Goal: Book appointment/travel/reservation

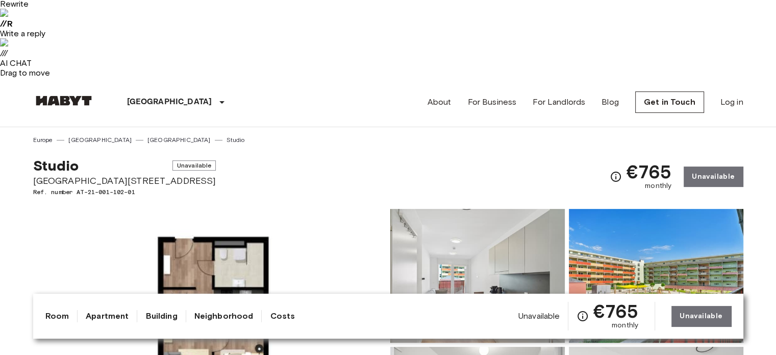
scroll to position [255, 0]
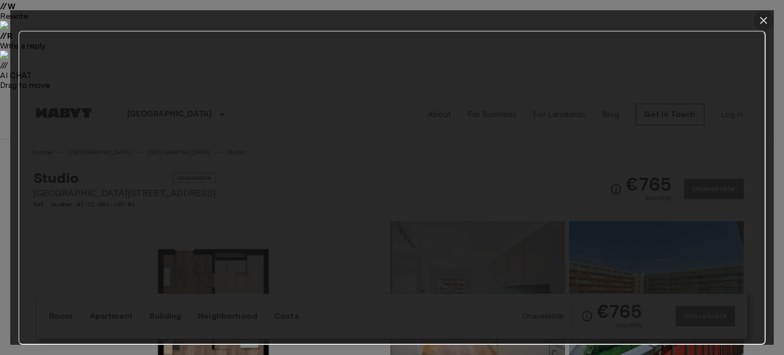
click at [766, 16] on icon "button" at bounding box center [763, 20] width 12 height 12
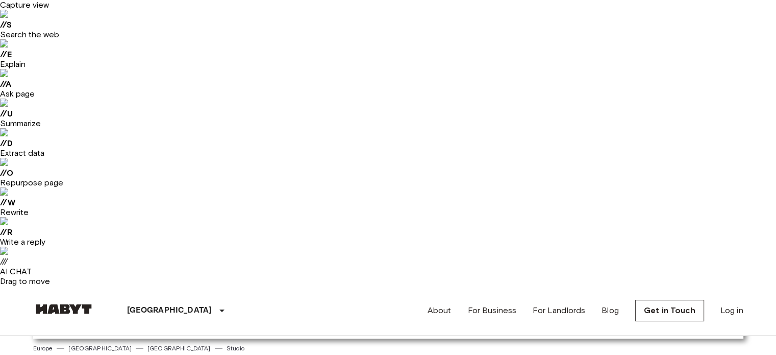
scroll to position [0, 0]
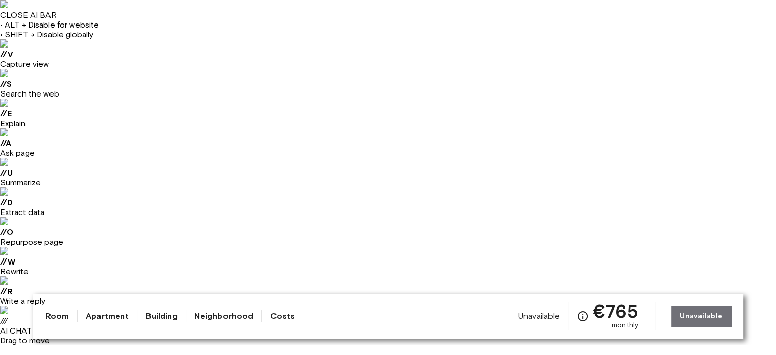
click at [56, 313] on link "Room" at bounding box center [57, 316] width 24 height 12
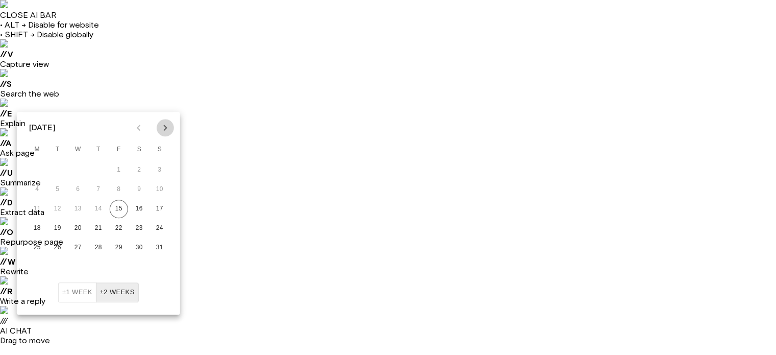
click at [164, 132] on icon "Next month" at bounding box center [165, 127] width 12 height 12
click at [142, 133] on icon "Previous month" at bounding box center [139, 127] width 12 height 12
click at [99, 230] on button "25" at bounding box center [98, 228] width 18 height 18
type input "**********"
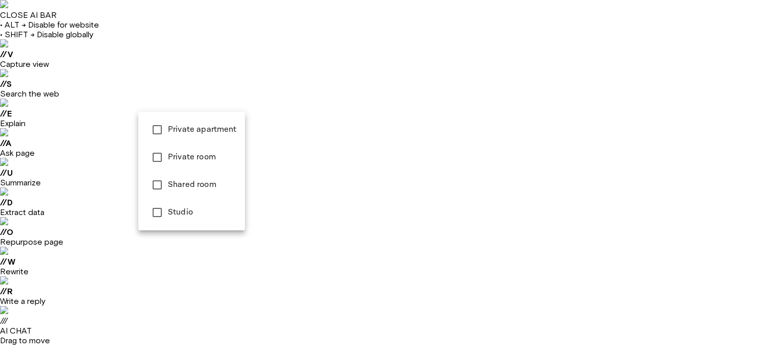
click at [293, 160] on div at bounding box center [392, 177] width 784 height 355
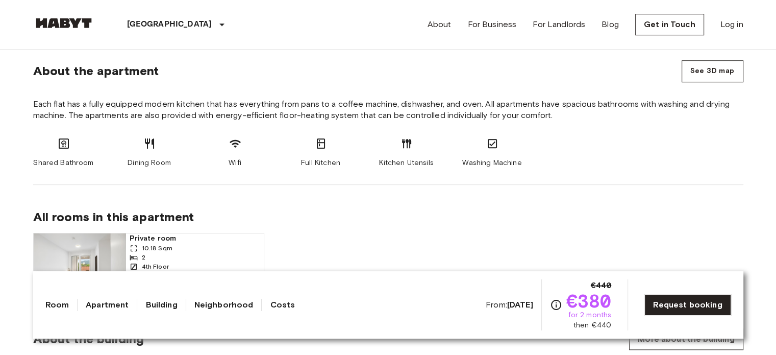
scroll to position [868, 0]
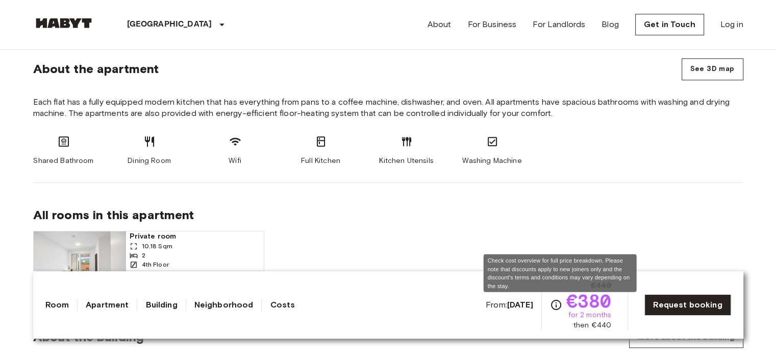
click at [560, 306] on icon "Check cost overview for full price breakdown. Please note that discounts apply …" at bounding box center [556, 305] width 10 height 10
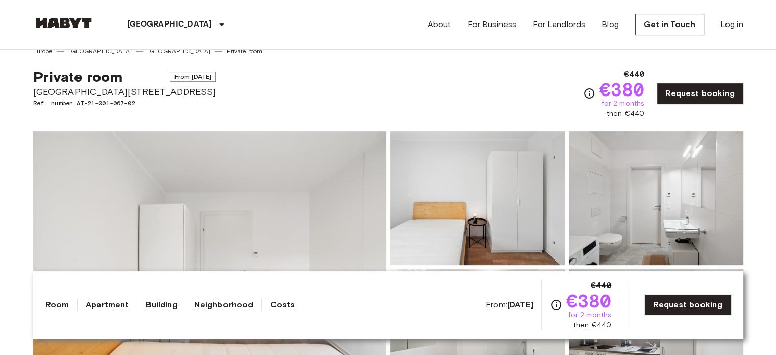
scroll to position [459, 0]
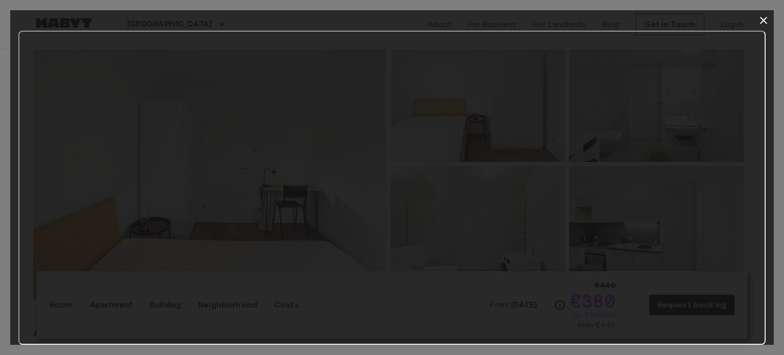
click at [760, 16] on icon "button" at bounding box center [763, 20] width 12 height 12
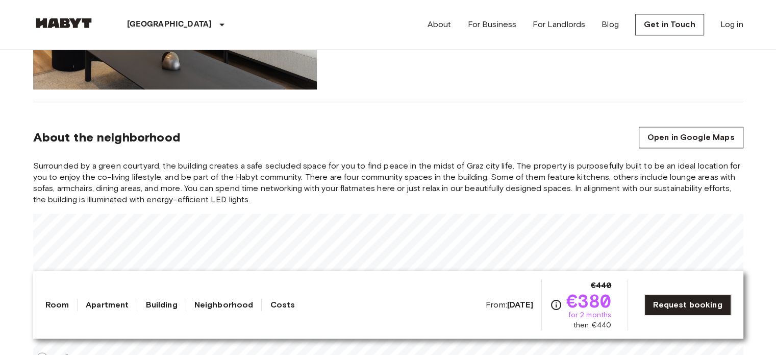
scroll to position [1327, 0]
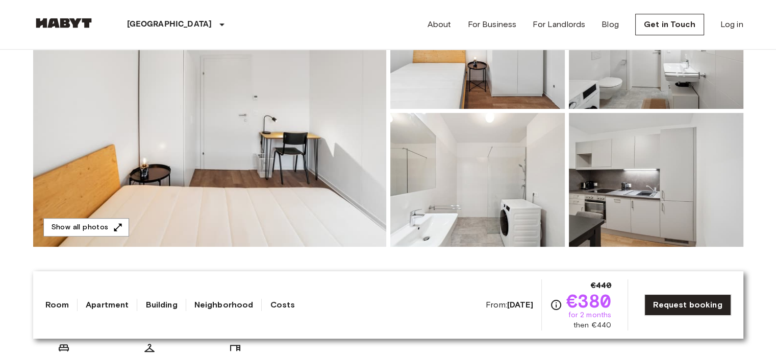
scroll to position [510, 0]
